Goal: Task Accomplishment & Management: Use online tool/utility

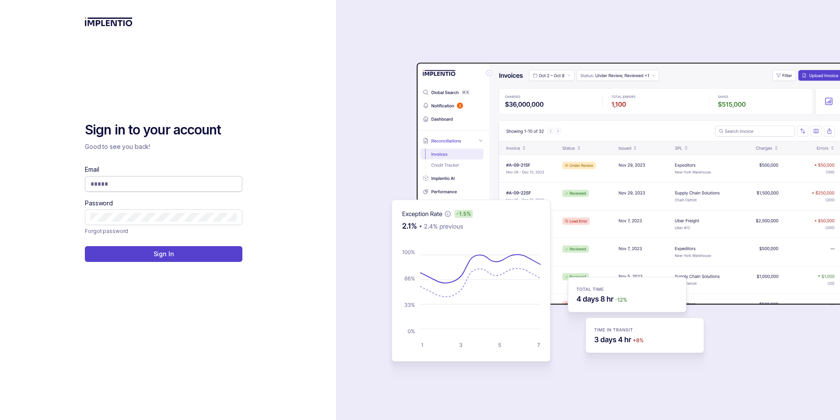
click at [160, 184] on input "Email" at bounding box center [164, 183] width 146 height 9
click at [142, 187] on input "Email" at bounding box center [164, 183] width 146 height 9
type input "**********"
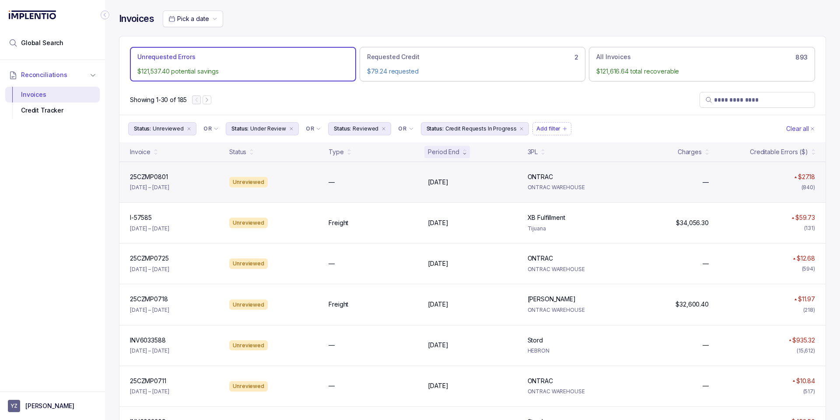
click at [598, 182] on div "ONTRAC ONTRAC ONTRAC WAREHOUSE" at bounding box center [572, 181] width 96 height 19
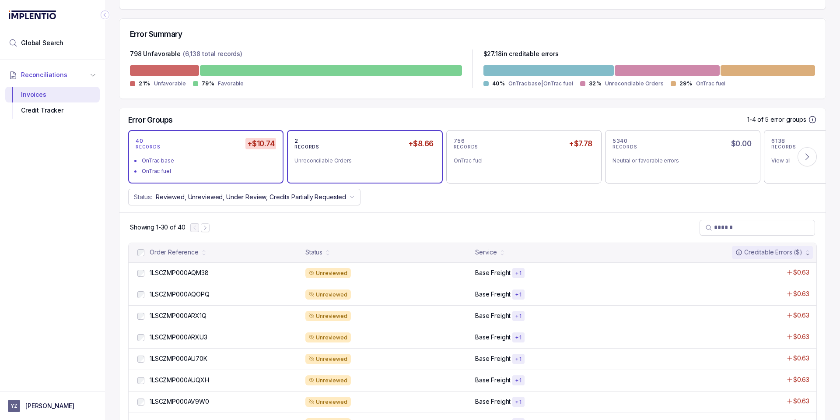
scroll to position [210, 0]
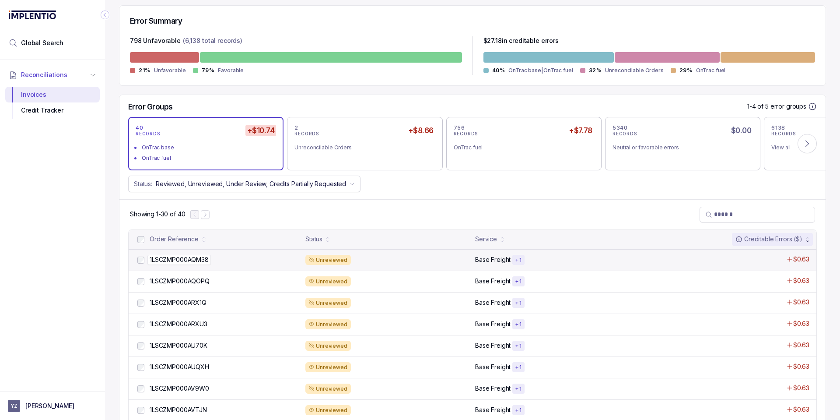
click at [214, 259] on div "1LSCZMP000AQM38 1LSCZMP000AQM38" at bounding box center [225, 259] width 151 height 9
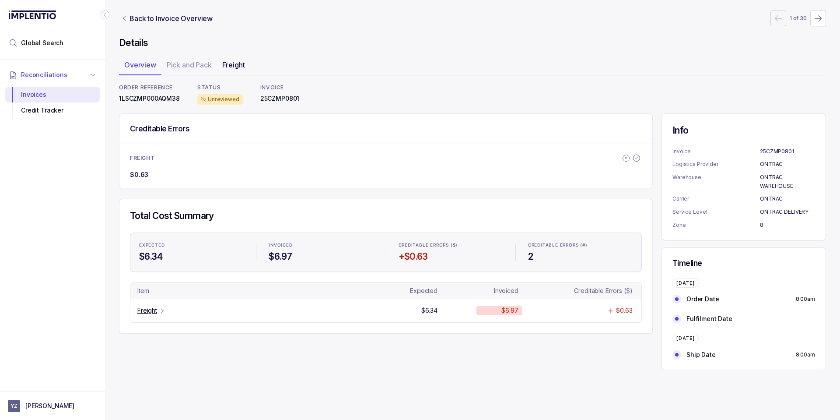
click at [238, 68] on p "Freight" at bounding box center [233, 65] width 23 height 11
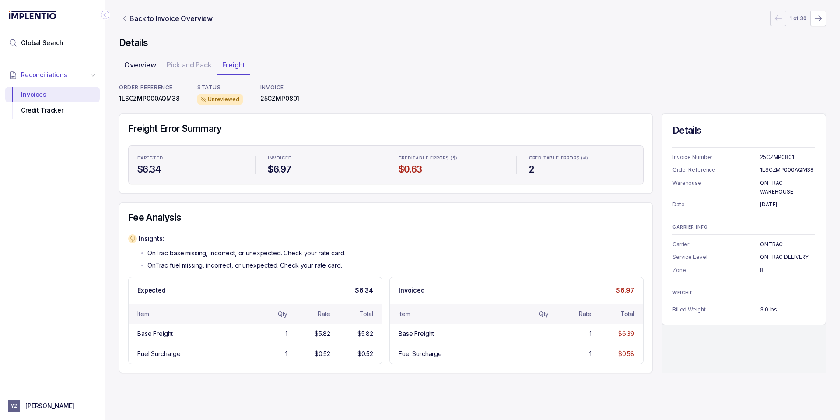
click at [133, 70] on p "Overview" at bounding box center [140, 65] width 32 height 11
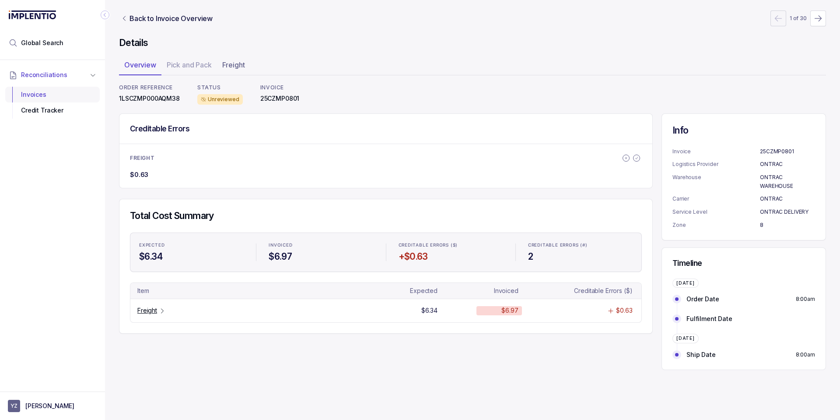
click at [45, 102] on div "Invoices" at bounding box center [52, 95] width 81 height 16
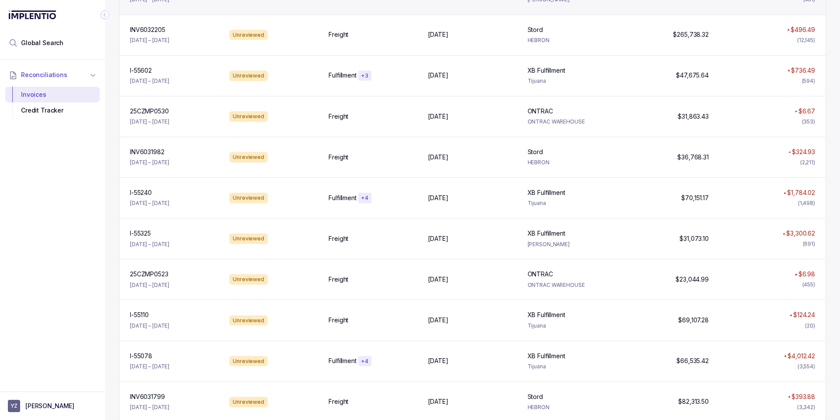
scroll to position [975, 0]
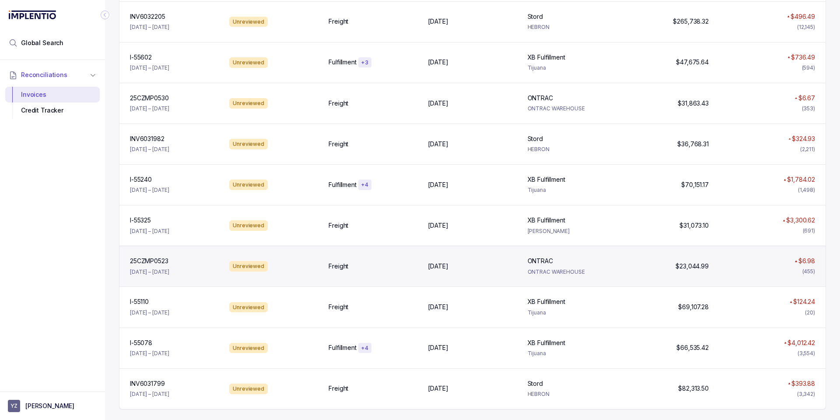
click at [389, 267] on div "Freight" at bounding box center [373, 266] width 89 height 9
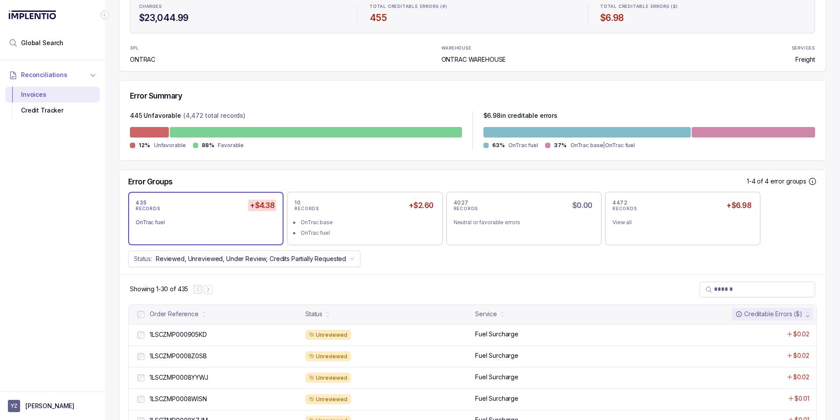
scroll to position [158, 0]
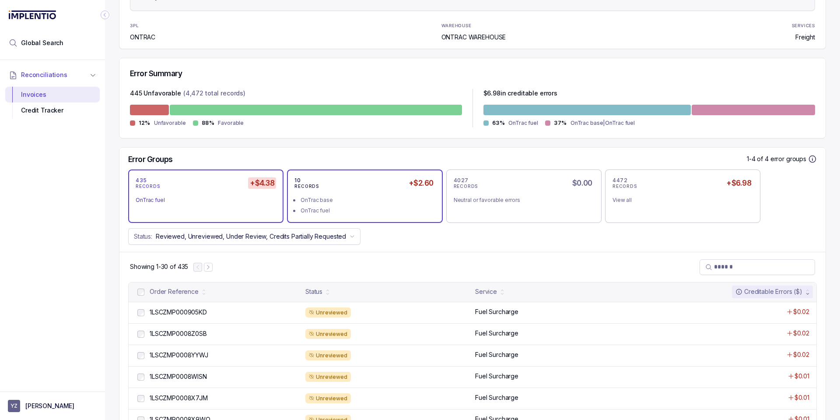
click at [358, 216] on div "10 RECORDS +$2.60 OnTrac base OnTrac fuel" at bounding box center [364, 195] width 155 height 53
click at [225, 197] on div "OnTrac fuel" at bounding box center [202, 200] width 133 height 9
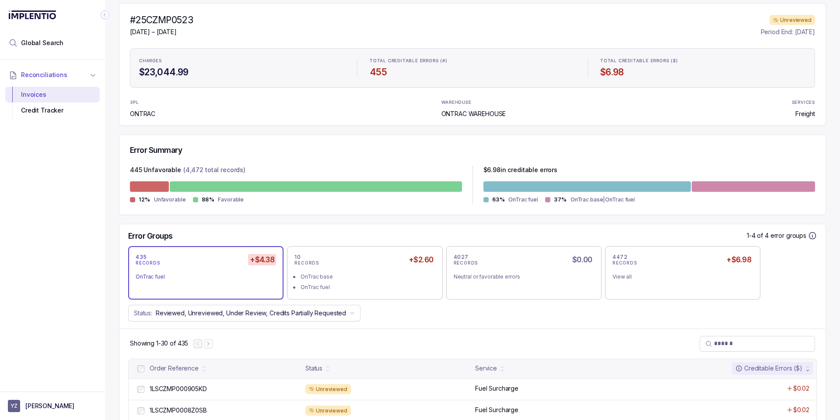
scroll to position [0, 0]
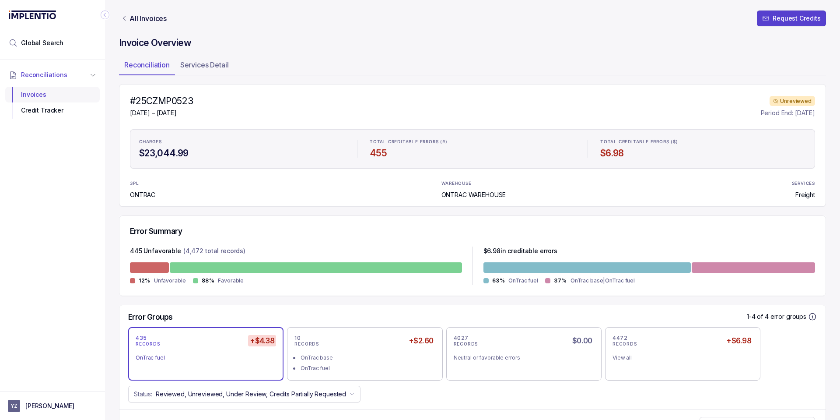
click at [62, 94] on div "Invoices" at bounding box center [52, 95] width 81 height 16
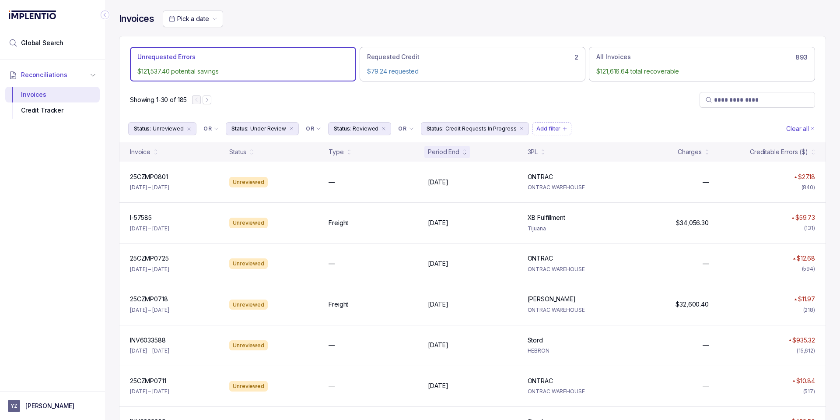
click at [570, 109] on div "Showing 1-30 of 185" at bounding box center [472, 100] width 706 height 30
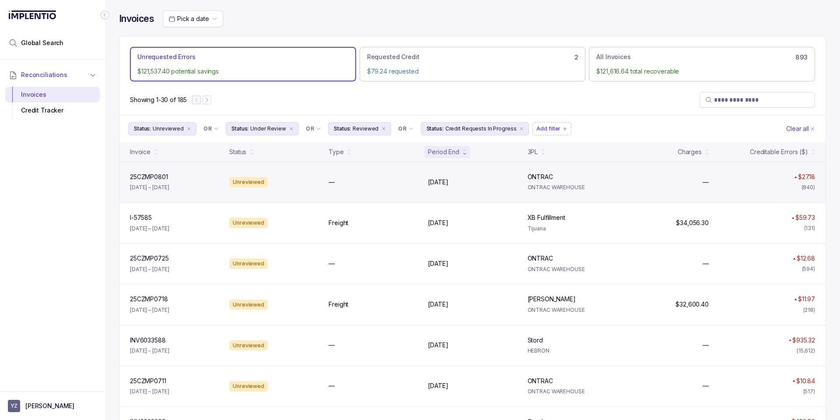
click at [357, 186] on div "—" at bounding box center [373, 182] width 89 height 9
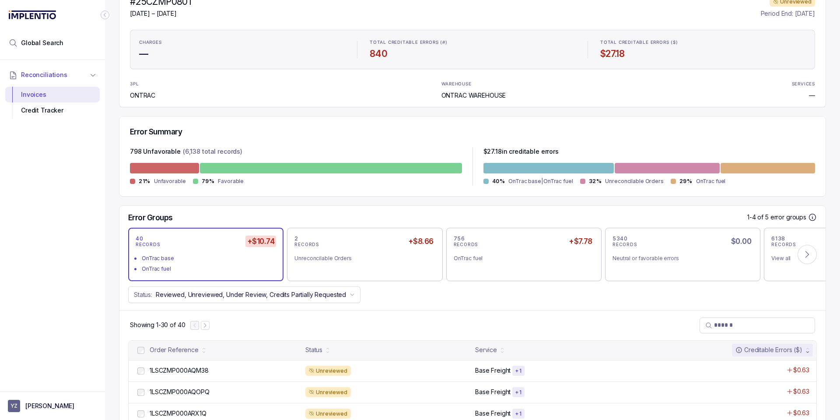
scroll to position [105, 0]
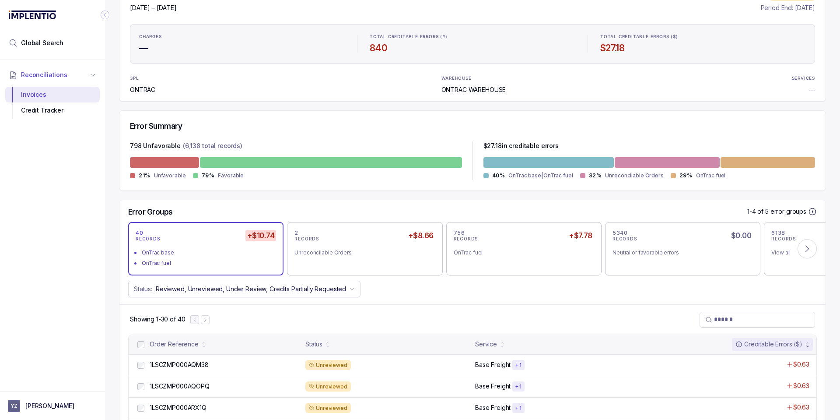
click at [416, 189] on div "Error Summary 798 Unfavorable (6,138 total records) 21% Unfavorable 79% Favorab…" at bounding box center [472, 150] width 707 height 81
